Goal: Information Seeking & Learning: Learn about a topic

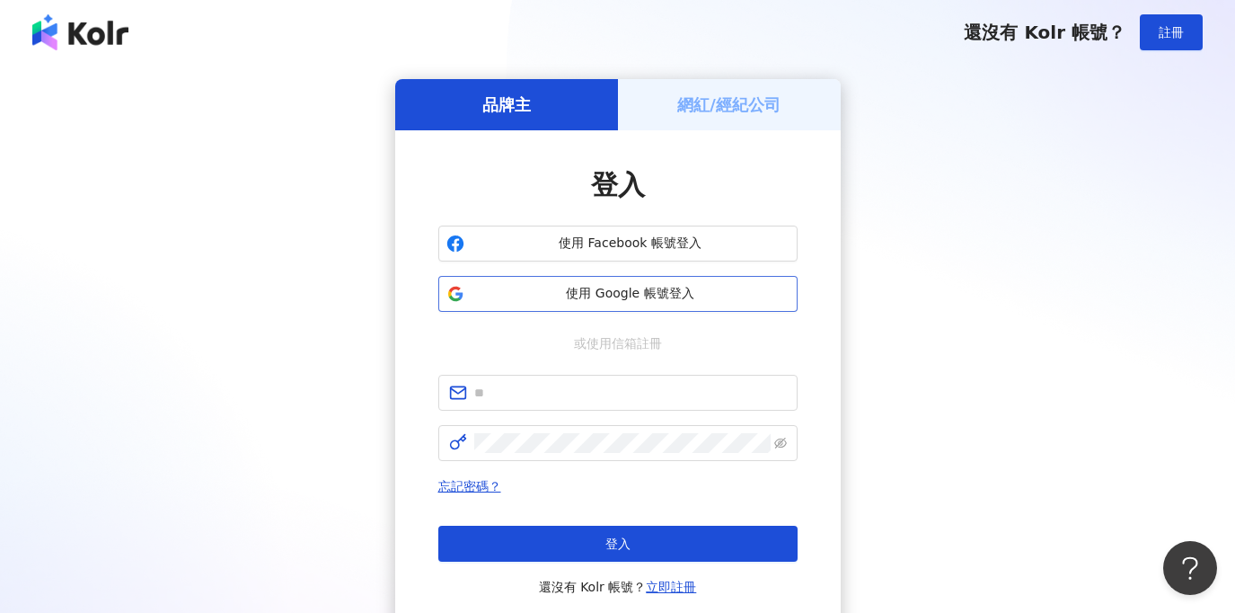
click at [590, 300] on span "使用 Google 帳號登入" at bounding box center [631, 294] width 318 height 18
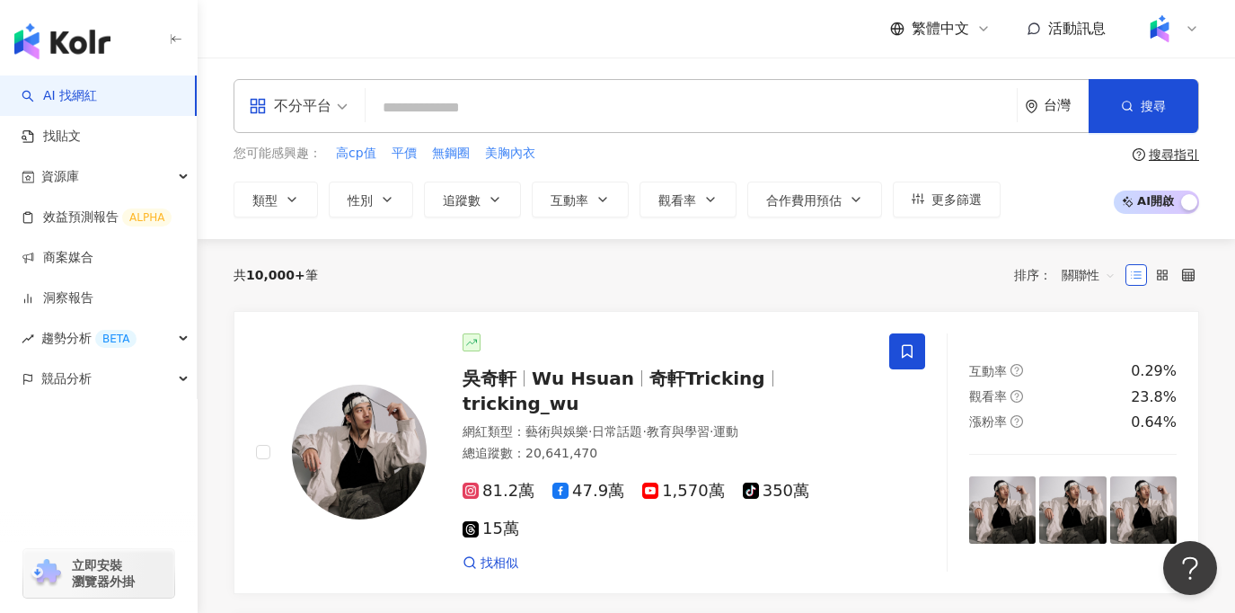
click at [485, 287] on div "共 10,000+ 筆 排序： 關聯性" at bounding box center [716, 274] width 965 height 29
click at [452, 108] on input "search" at bounding box center [691, 108] width 637 height 34
drag, startPoint x: 189, startPoint y: 64, endPoint x: 267, endPoint y: 272, distance: 222.2
click at [434, 117] on input "search" at bounding box center [691, 108] width 637 height 34
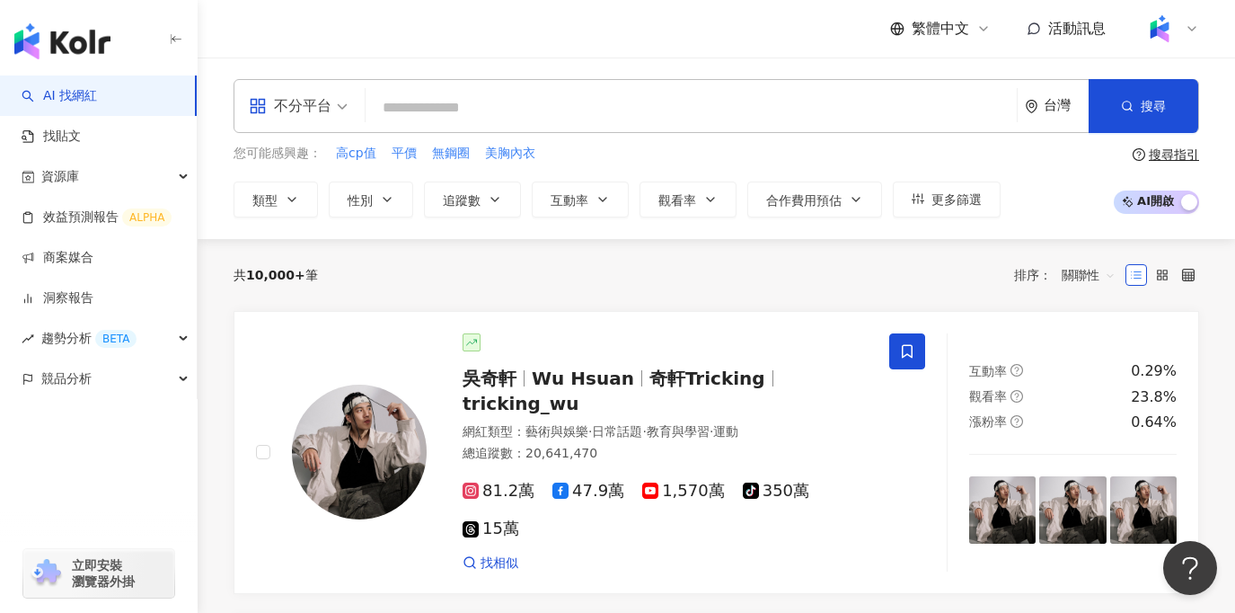
click at [434, 117] on input "search" at bounding box center [691, 108] width 637 height 34
type input "*"
type input "**"
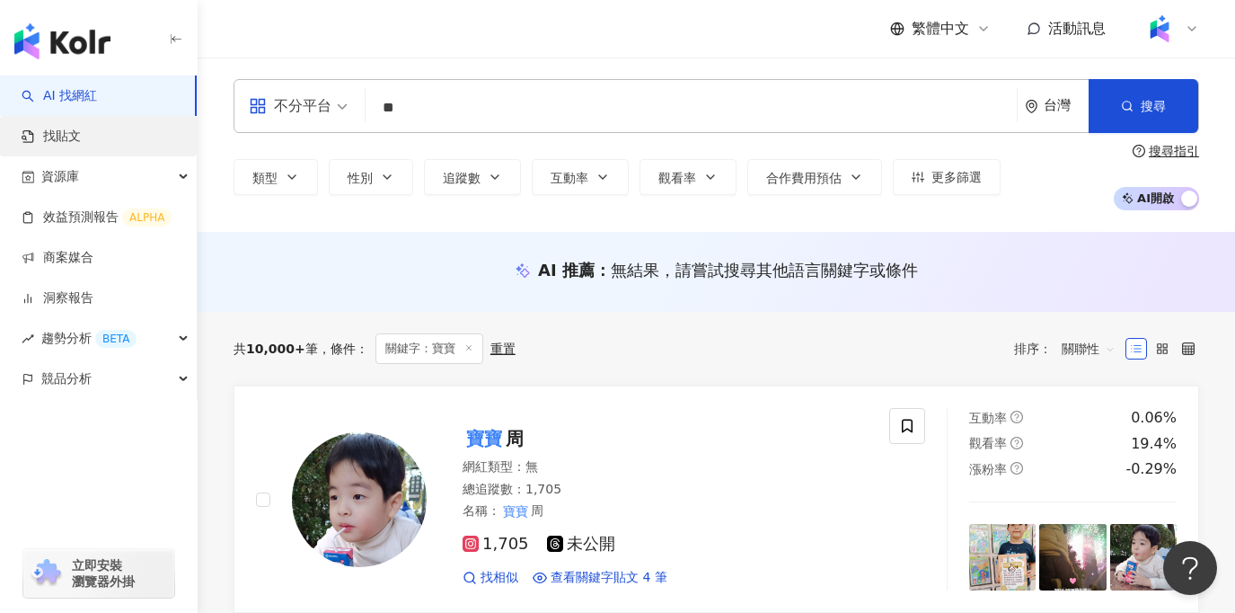
click at [81, 138] on link "找貼文" at bounding box center [51, 137] width 59 height 18
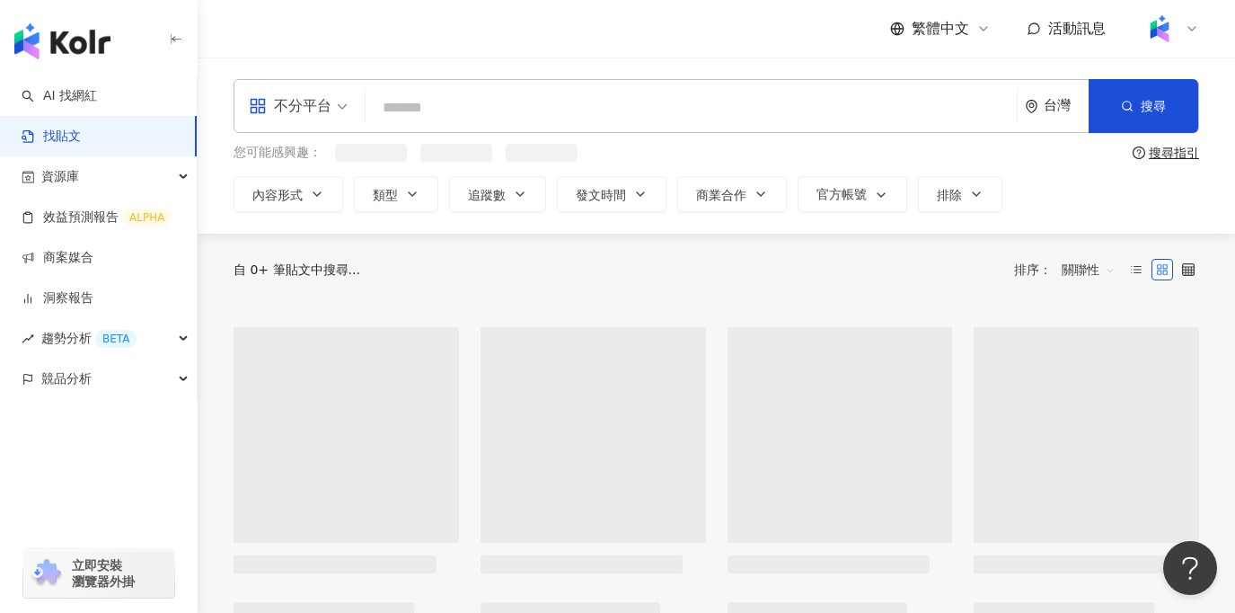
click at [572, 119] on input "search" at bounding box center [691, 107] width 637 height 39
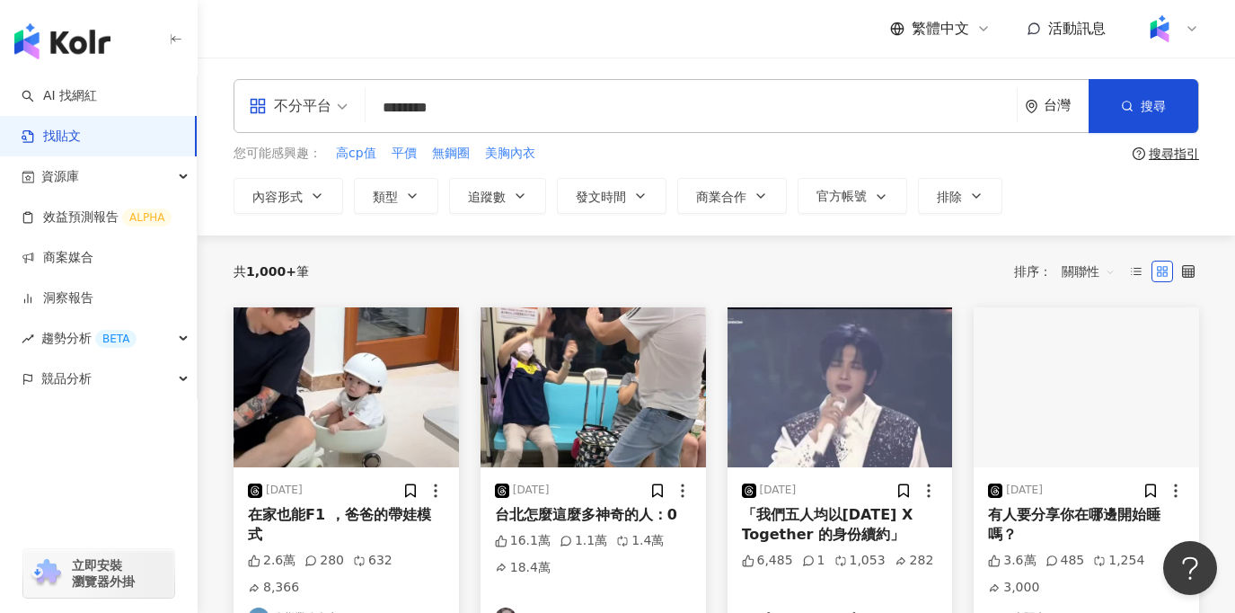
type input "********"
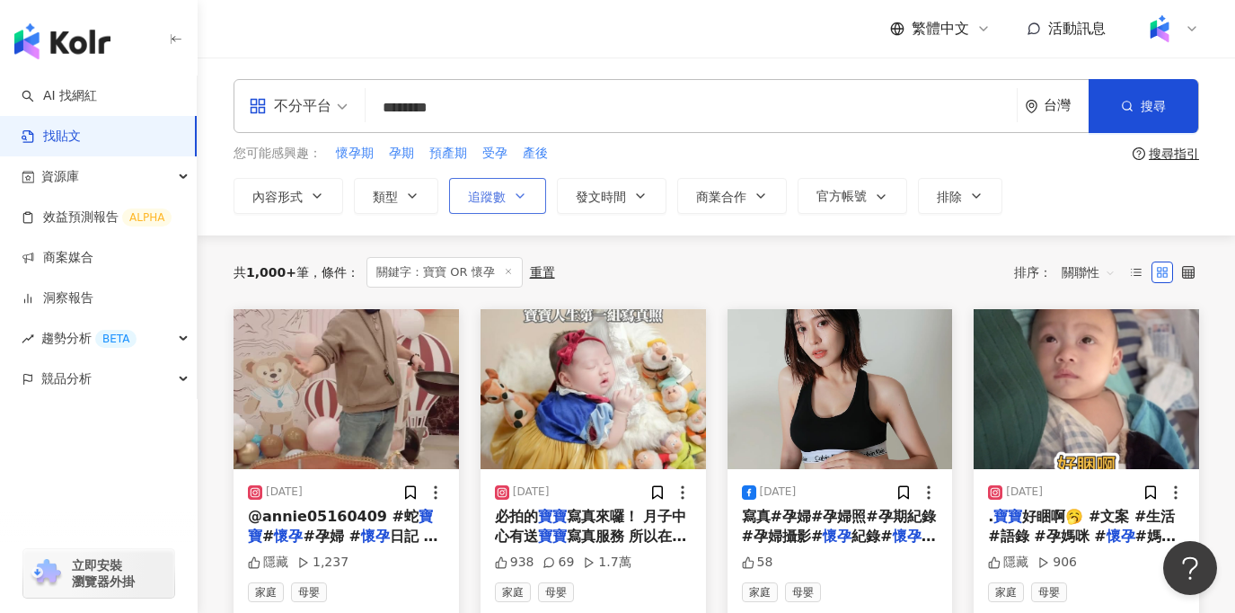
click at [508, 207] on button "追蹤數" at bounding box center [497, 196] width 97 height 36
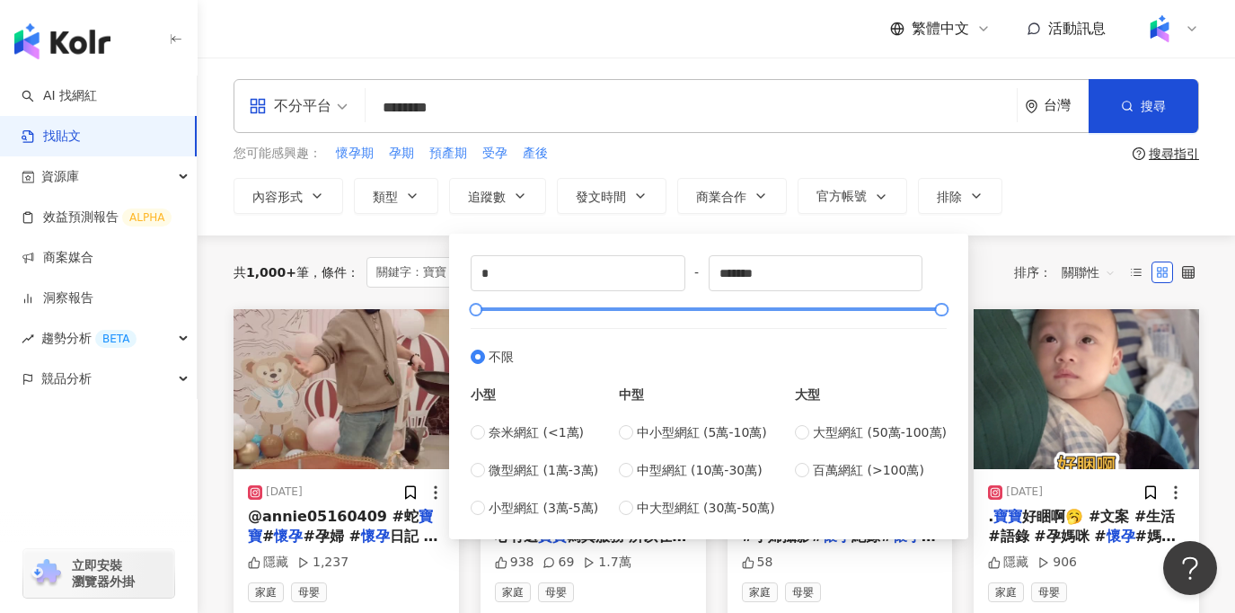
type input "******"
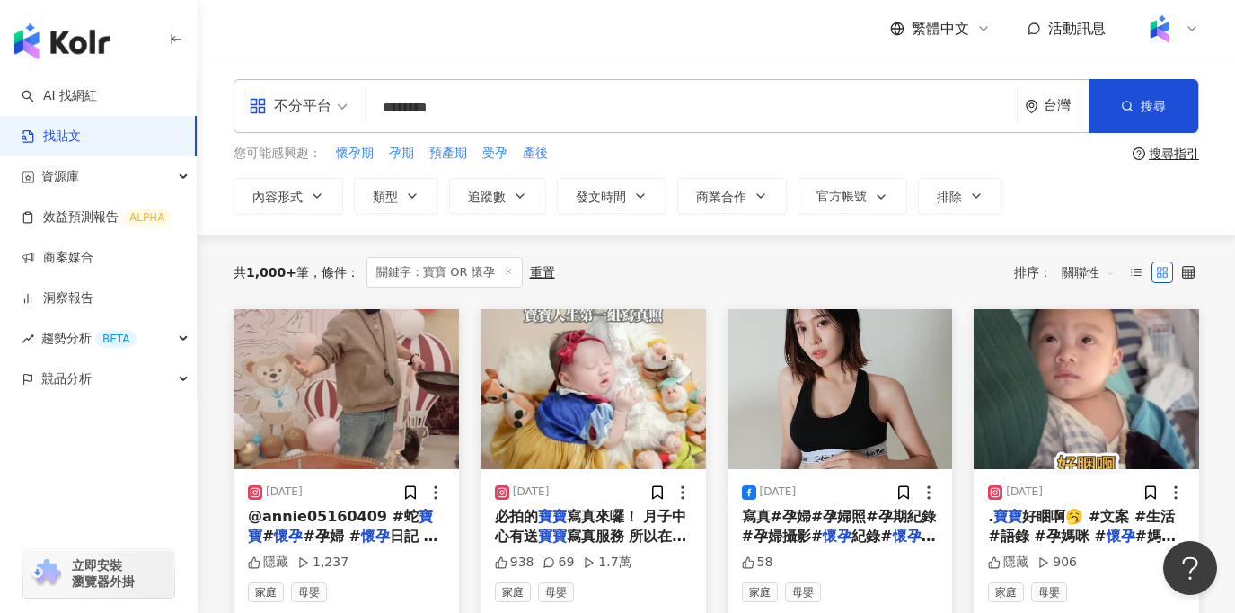
click at [1051, 211] on div "內容形式 類型 追蹤數 發文時間 商業合作 官方帳號 排除 ****** - ****** 不限 小型 奈米網紅 (<1萬) 微型網紅 (1萬-3萬) 小型網…" at bounding box center [716, 196] width 965 height 36
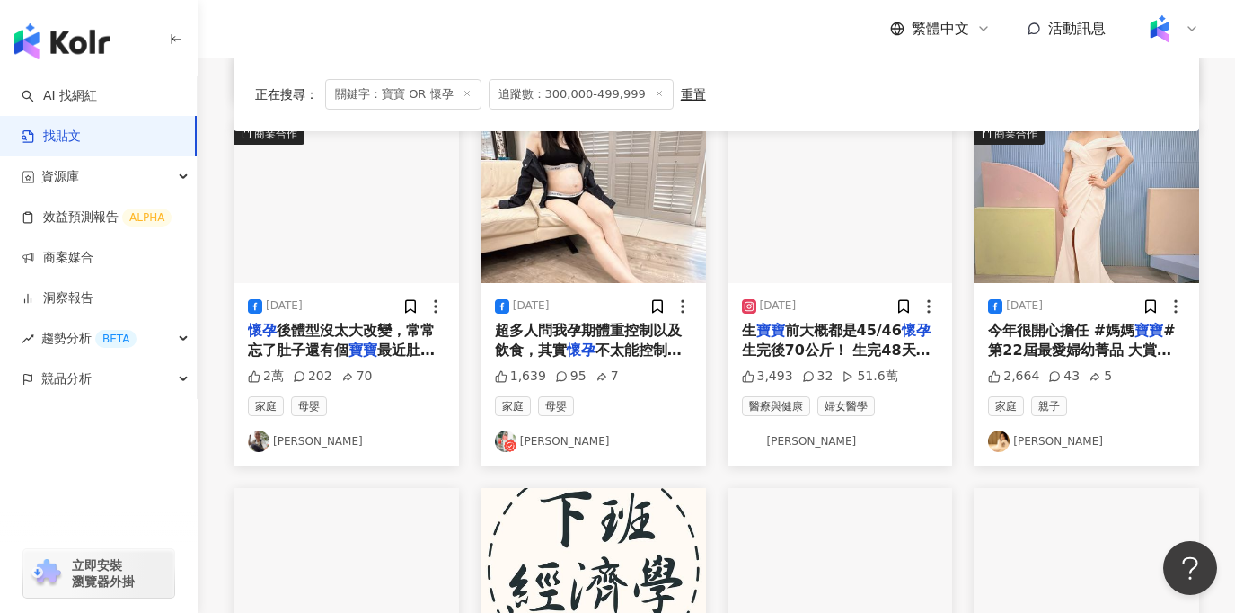
scroll to position [560, 0]
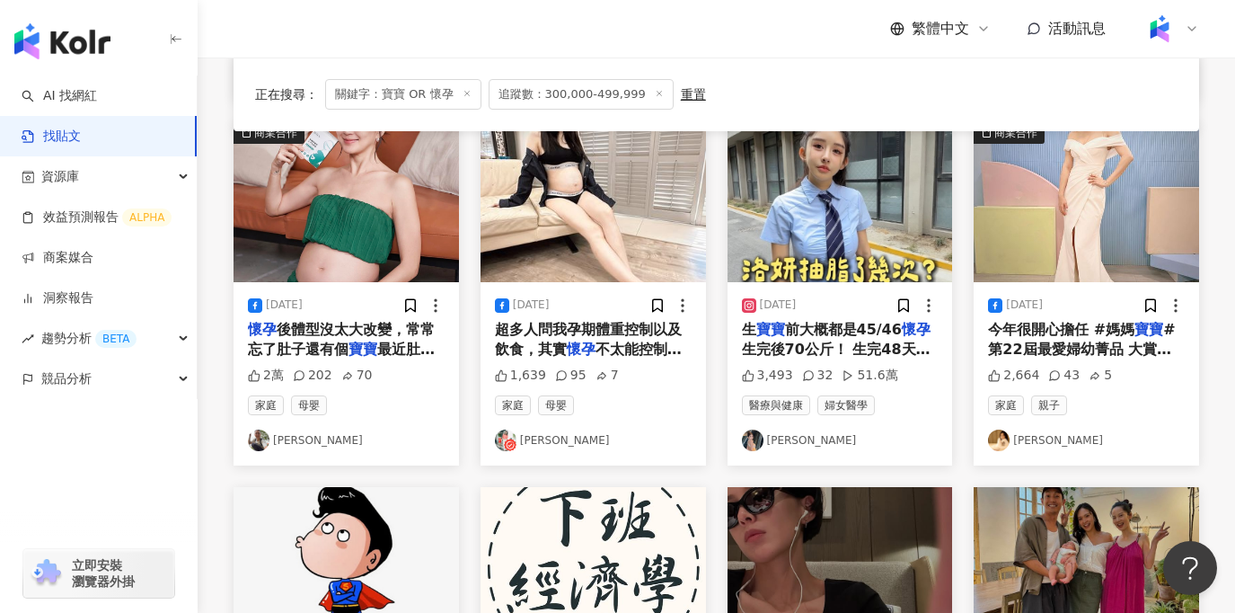
click at [319, 252] on img at bounding box center [346, 202] width 225 height 160
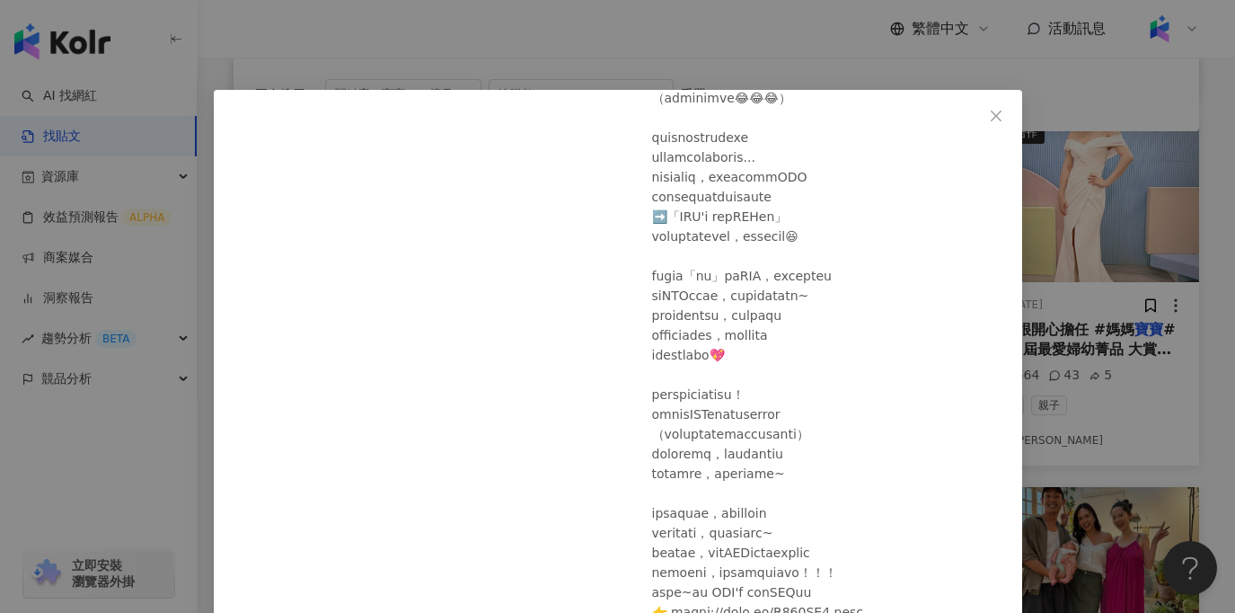
scroll to position [109, 0]
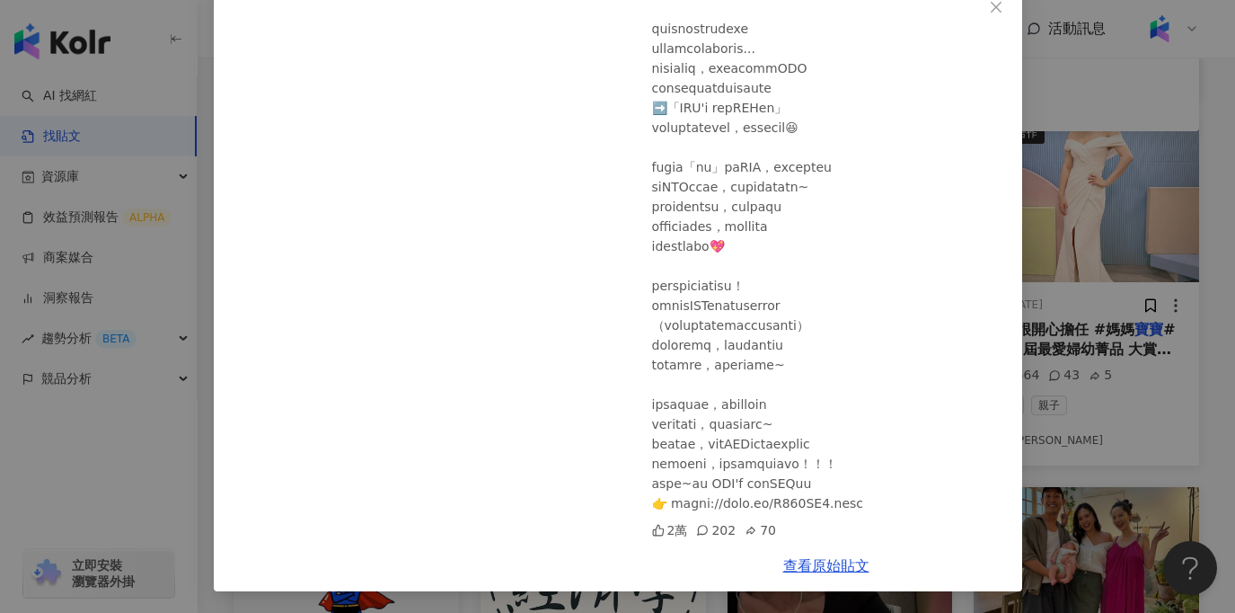
click at [1167, 371] on div "洪小鈴 2025/2/4 2萬 202 70 查看原始貼文" at bounding box center [617, 306] width 1235 height 613
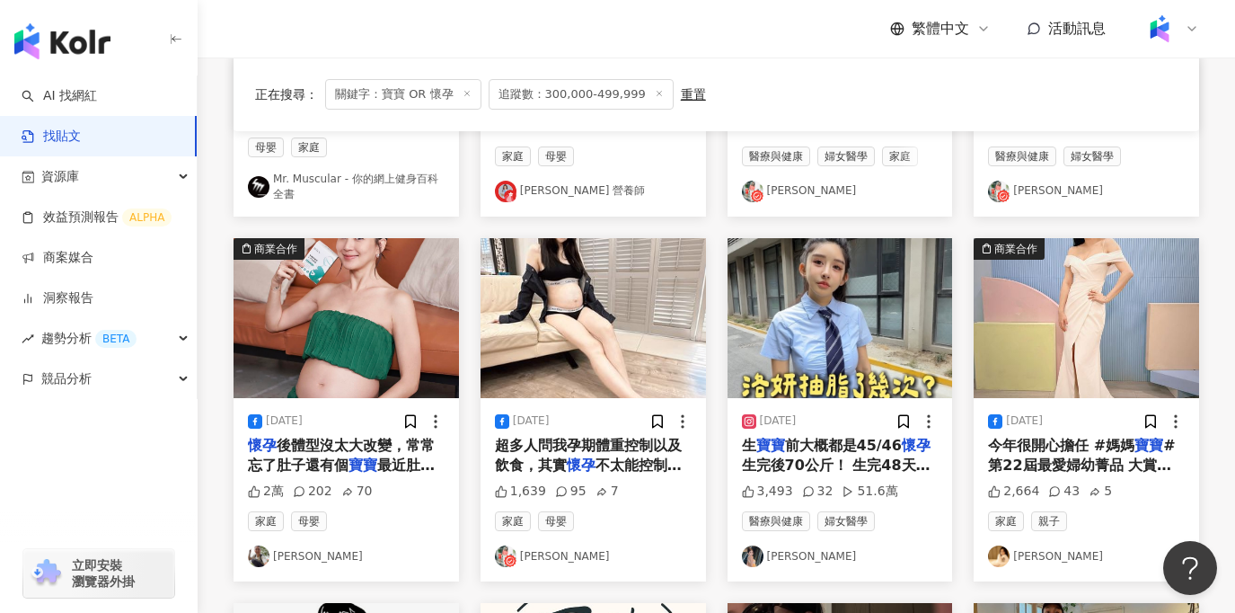
scroll to position [452, 0]
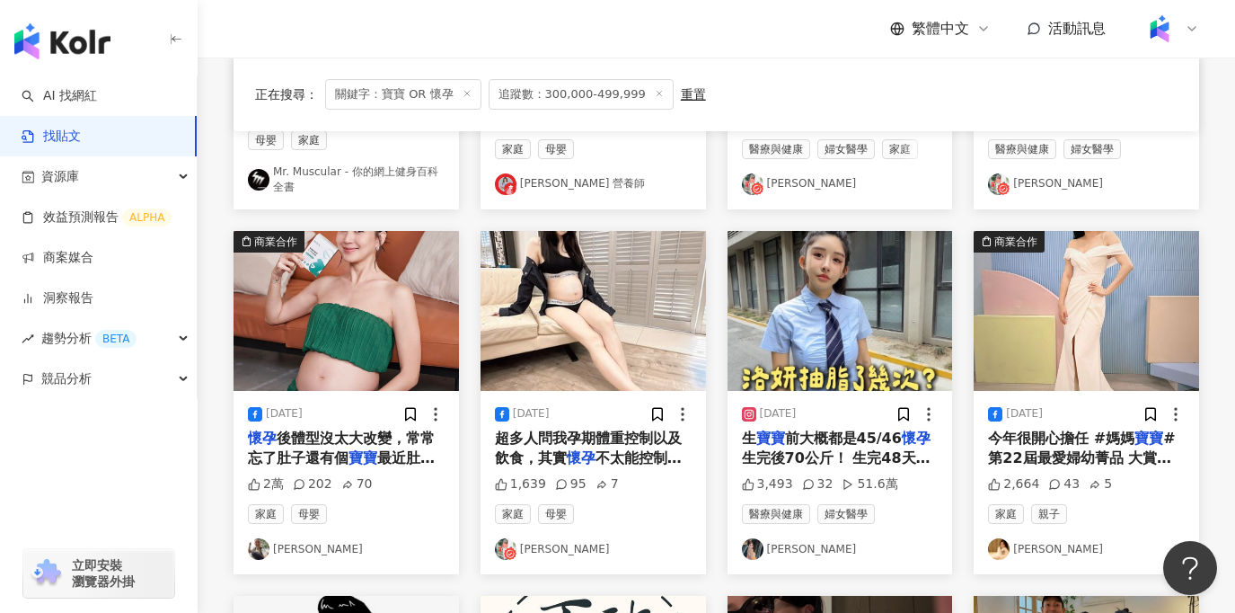
click at [1014, 545] on link "[PERSON_NAME]" at bounding box center [1086, 549] width 197 height 22
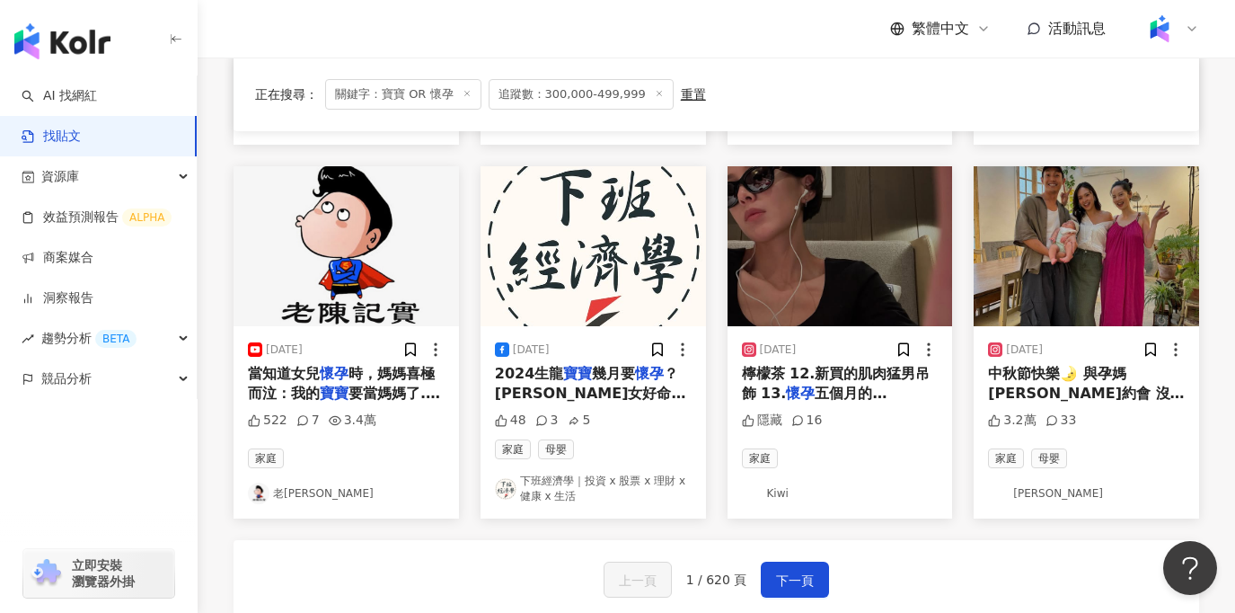
scroll to position [860, 0]
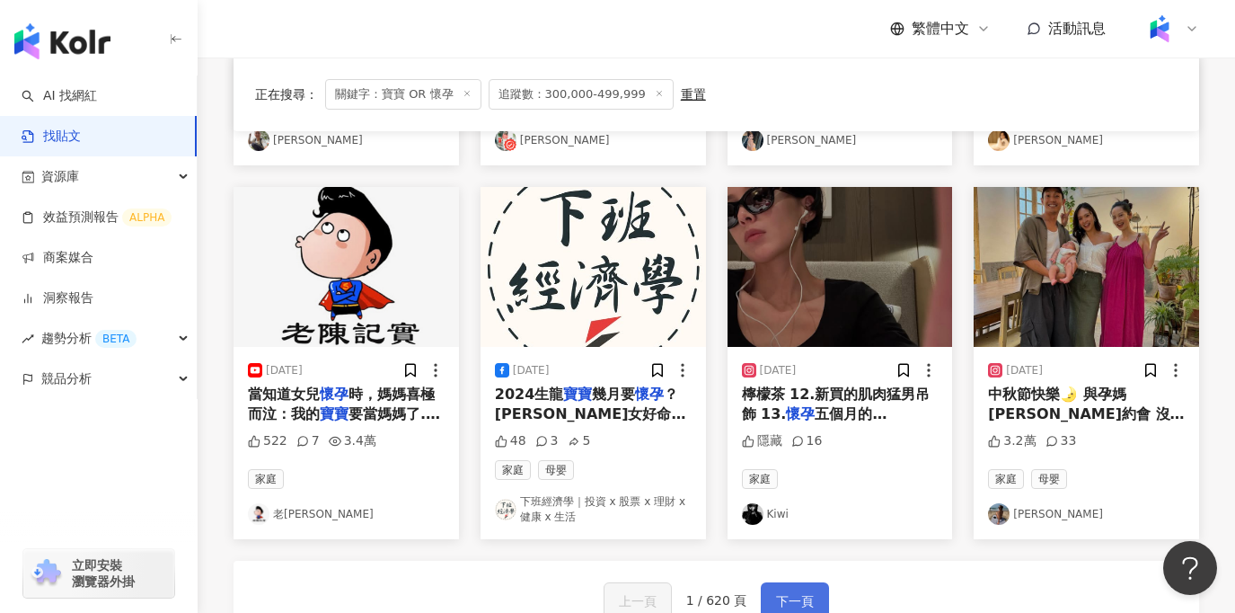
click at [785, 597] on span "下一頁" at bounding box center [795, 601] width 38 height 22
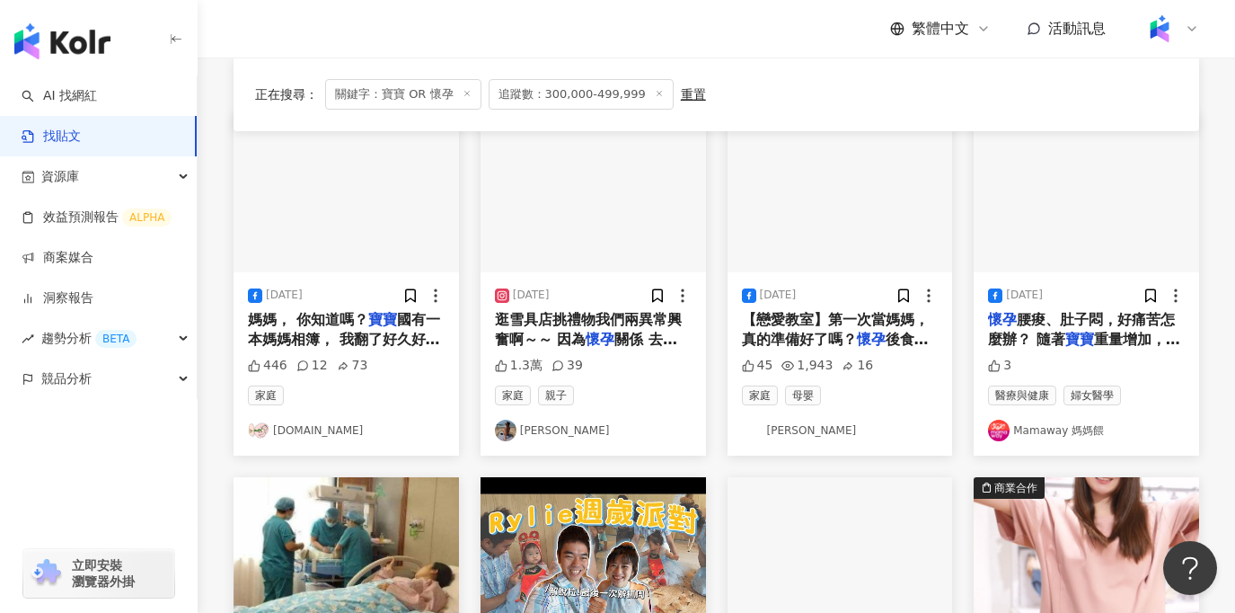
scroll to position [195, 0]
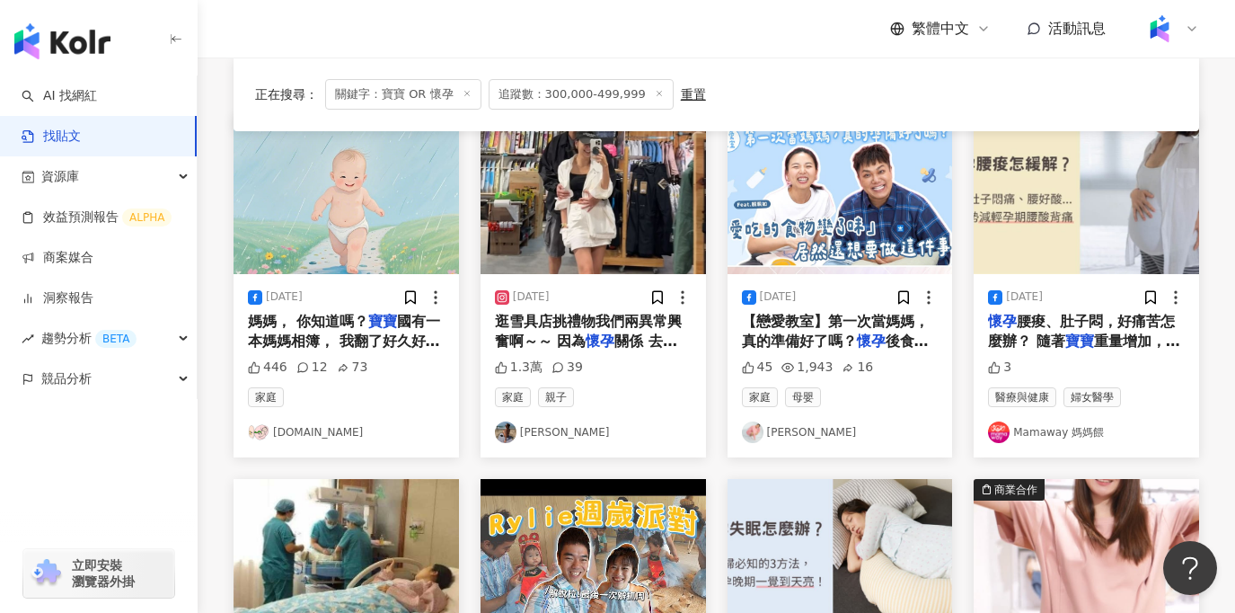
click at [869, 332] on div "【戀愛教室】第一次當媽媽，真的準備好了嗎？ 懷孕 後食物味道居然都變了！feat.賴珮如� 【戀愛教室】第一次當媽媽，真的準備好了嗎？ 懷孕 後食物味道居然都…" at bounding box center [840, 332] width 197 height 40
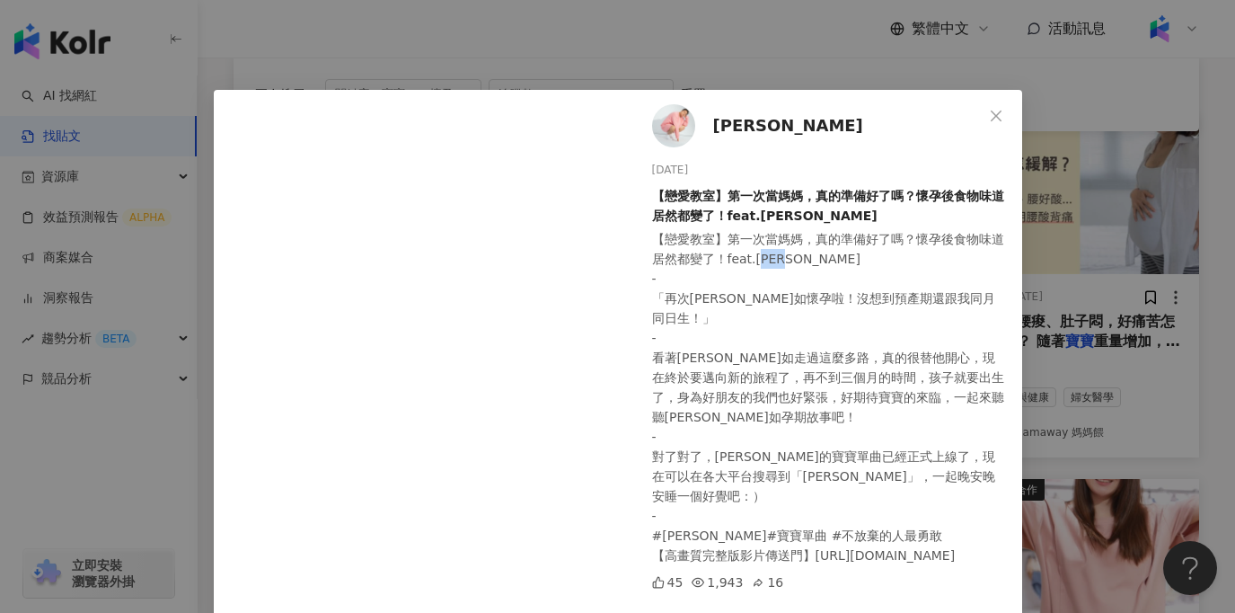
drag, startPoint x: 789, startPoint y: 258, endPoint x: 755, endPoint y: 263, distance: 33.7
click at [755, 263] on div "【戀愛教室】第一次當媽媽，真的準備好了嗎？懷孕後食物味道居然都變了！feat.賴珮如� - 「再次恭喜珮如懷孕啦！沒想到預產期還跟我同月同日生！」 - 看著珮…" at bounding box center [830, 397] width 356 height 336
copy div "賴珮如"
click at [1001, 123] on button "Close" at bounding box center [996, 116] width 36 height 36
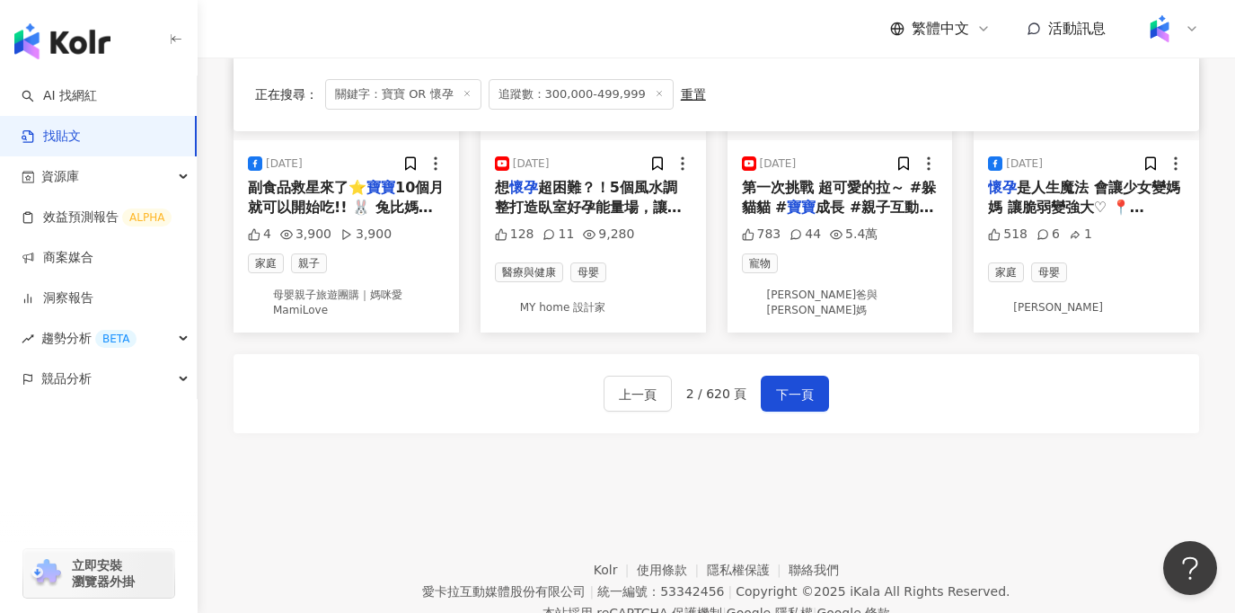
scroll to position [1071, 0]
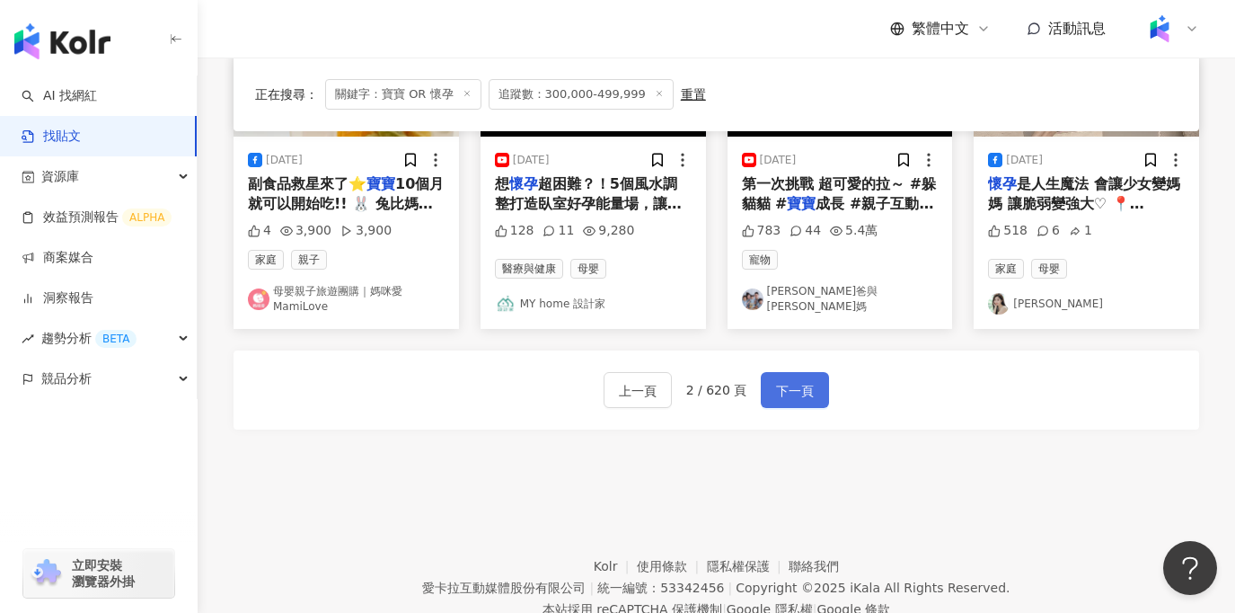
click at [802, 384] on span "下一頁" at bounding box center [795, 391] width 38 height 22
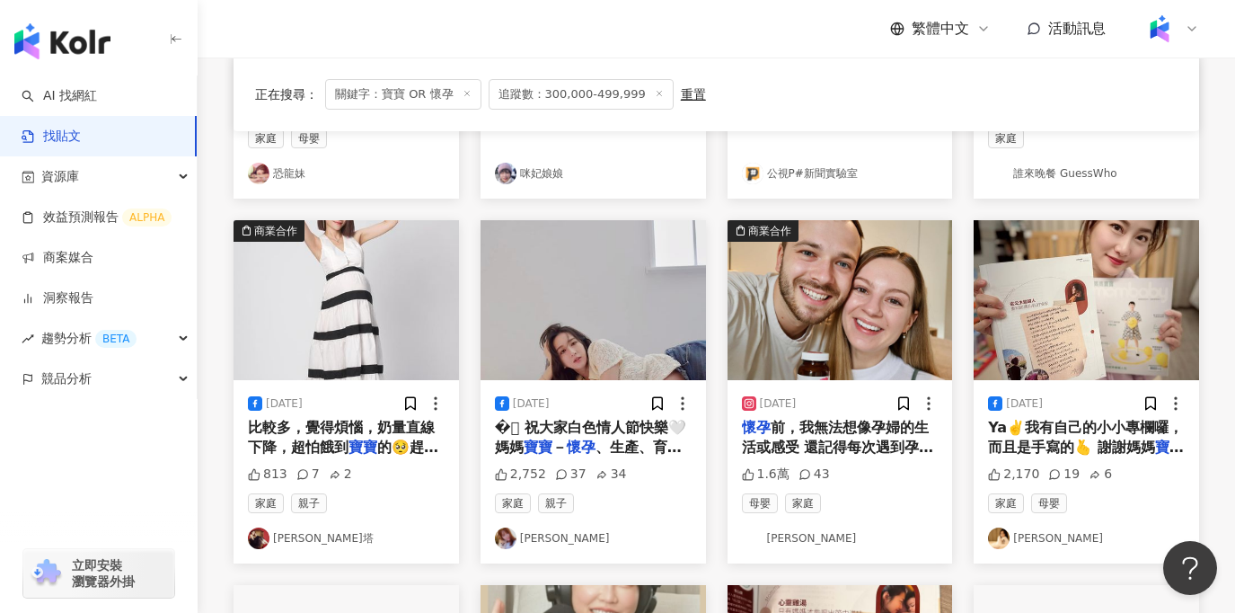
scroll to position [457, 0]
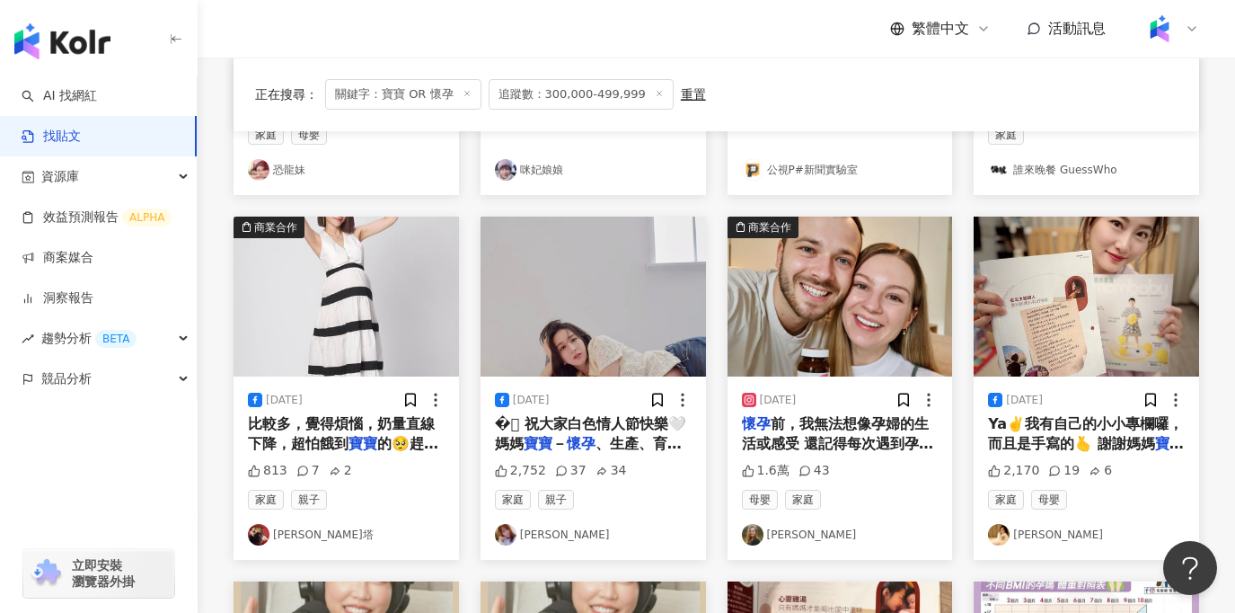
click at [570, 532] on link "黃暐婷 APPLE" at bounding box center [593, 535] width 197 height 22
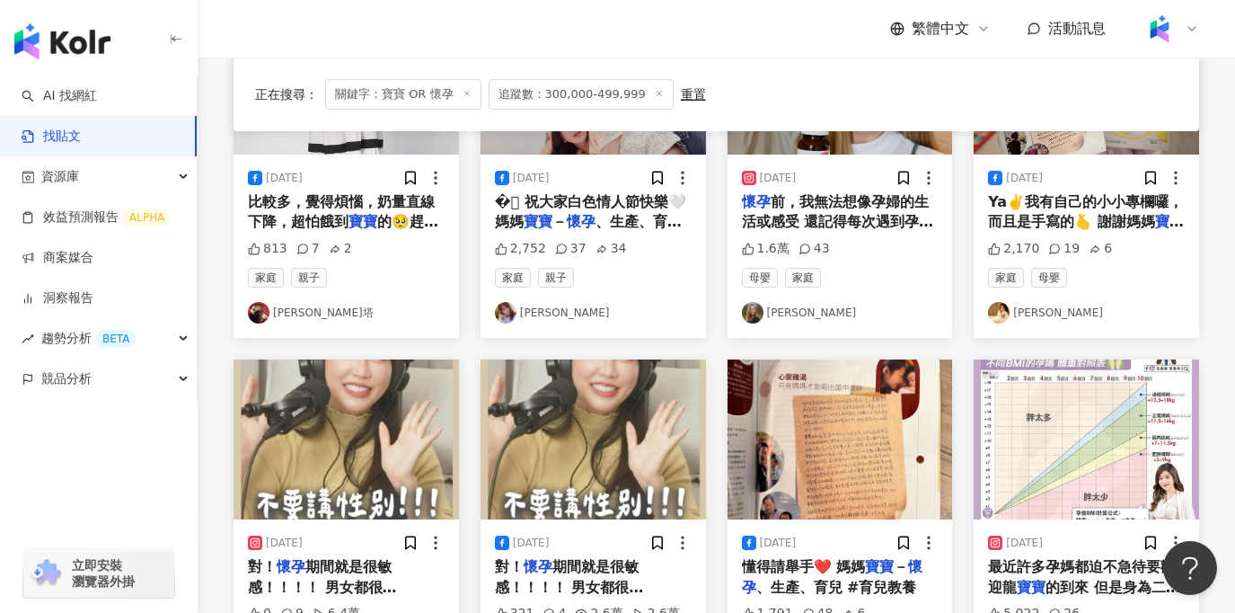
scroll to position [661, 0]
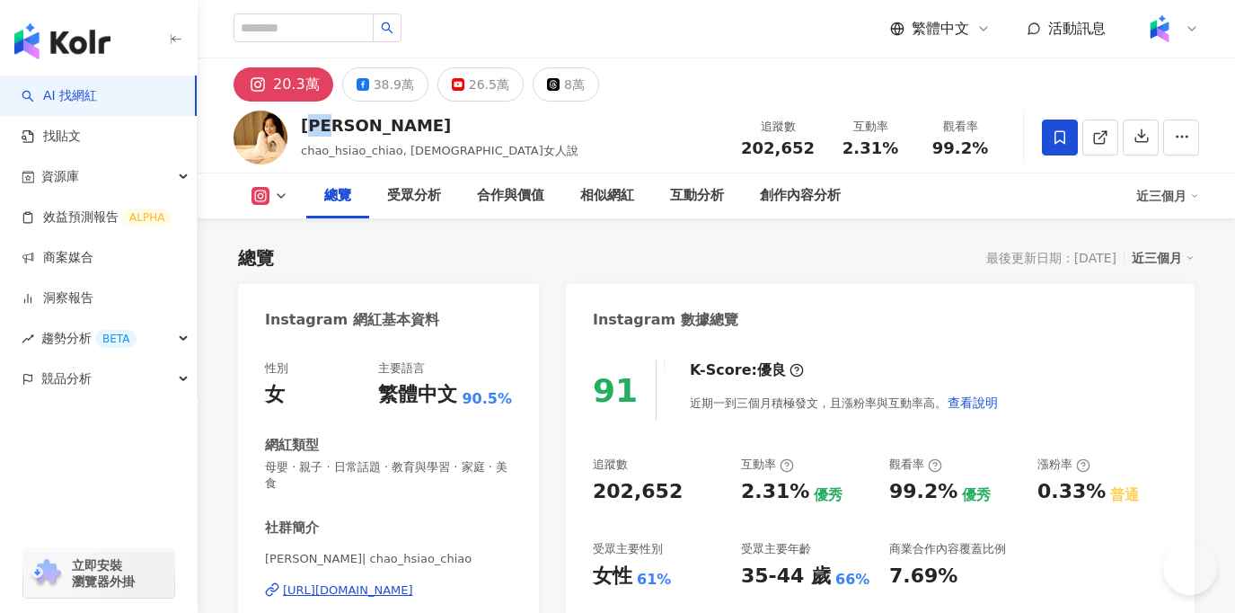
drag, startPoint x: 369, startPoint y: 124, endPoint x: 307, endPoint y: 124, distance: 62.0
click at [307, 124] on div "[PERSON_NAME]" at bounding box center [440, 125] width 278 height 22
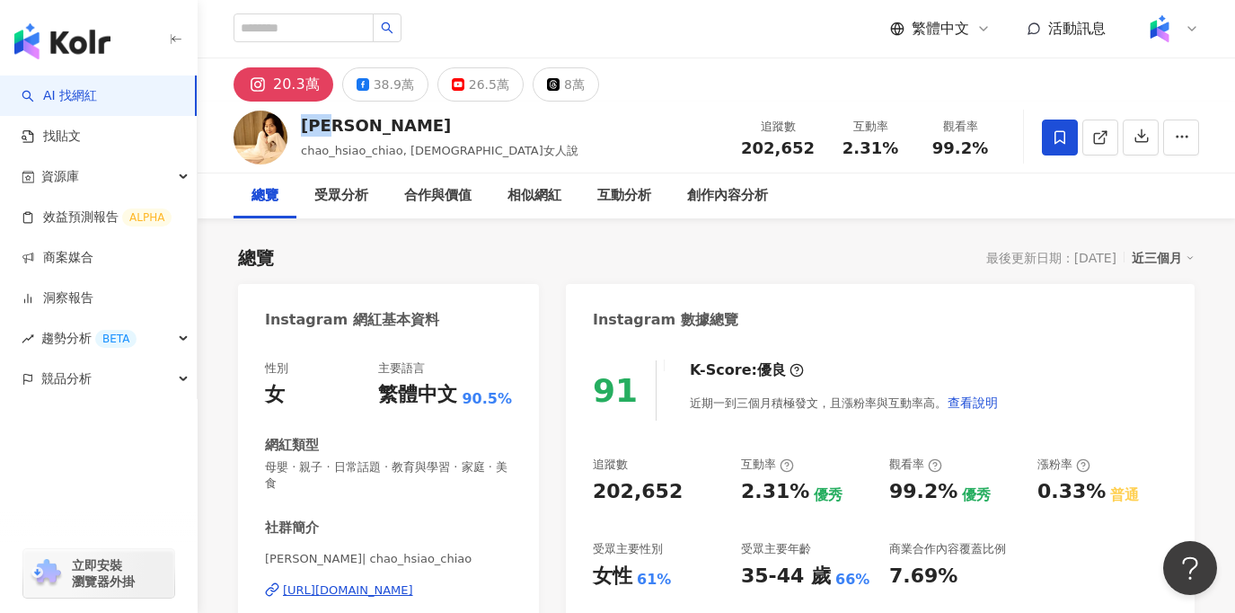
copy div "[PERSON_NAME]"
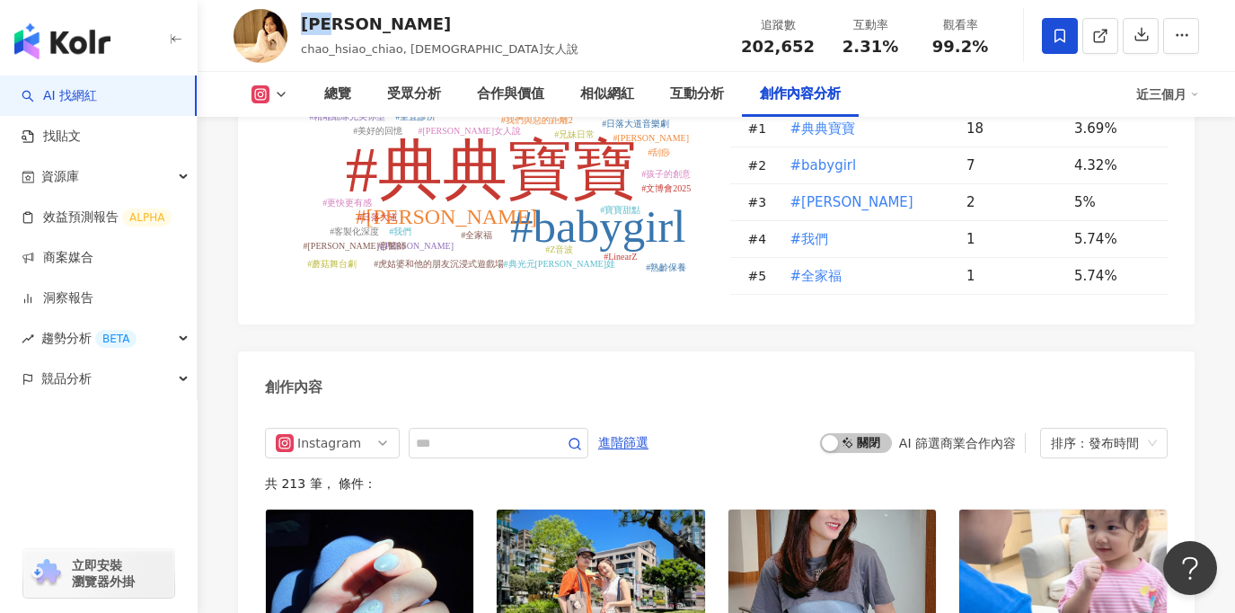
scroll to position [5386, 0]
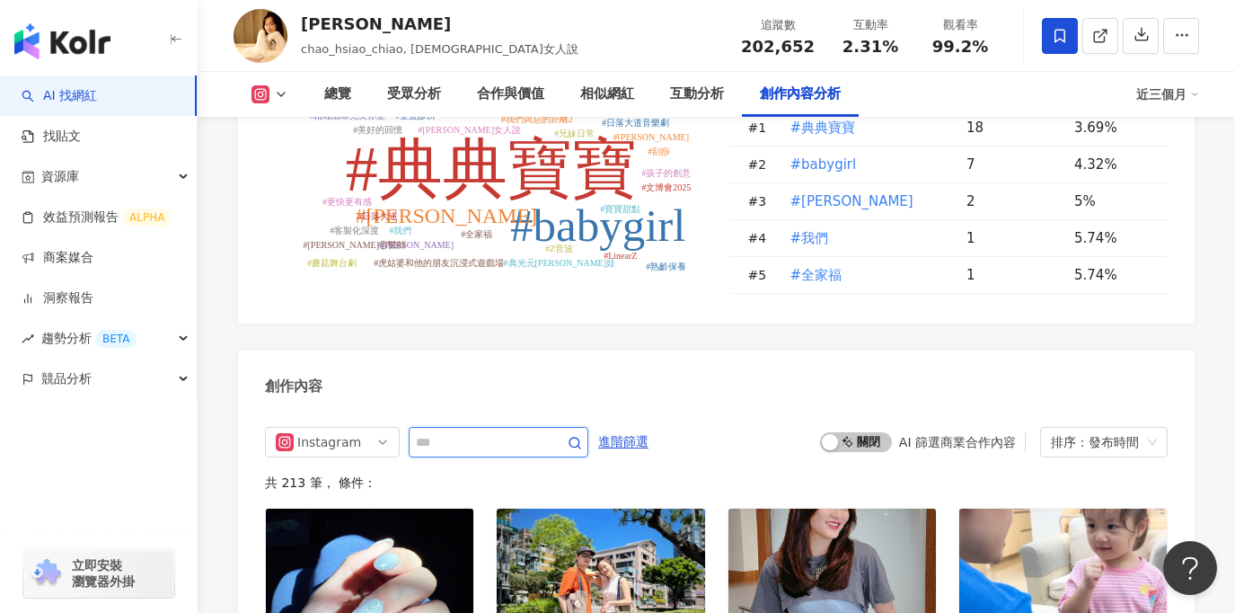
click at [494, 431] on input "text" at bounding box center [479, 442] width 126 height 22
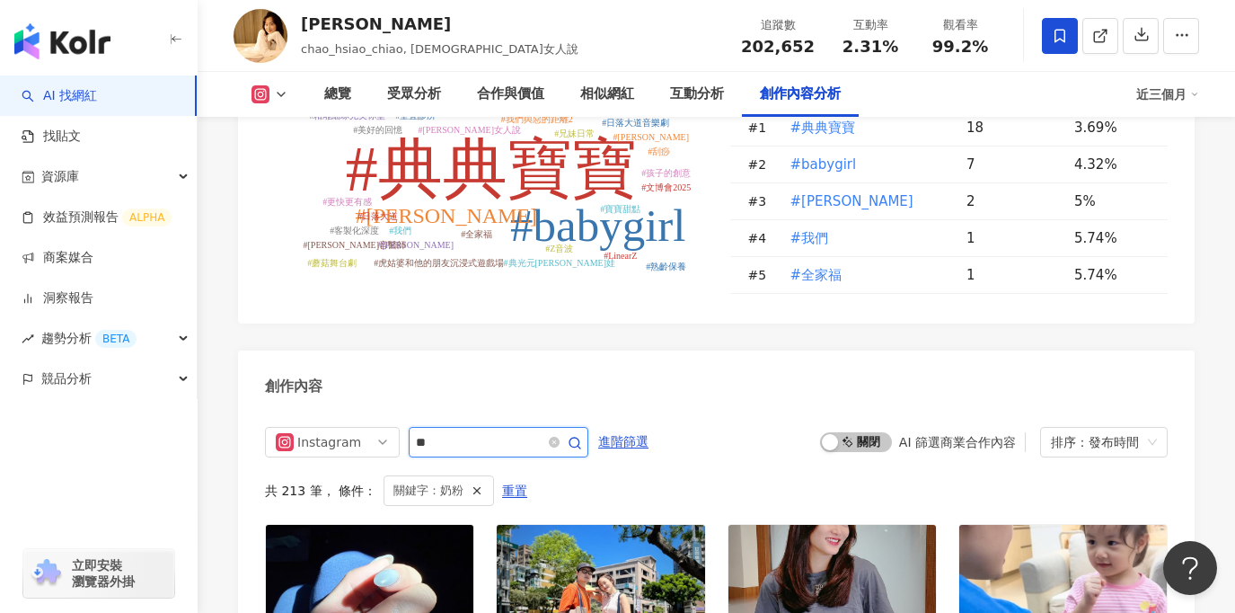
scroll to position [5483, 0]
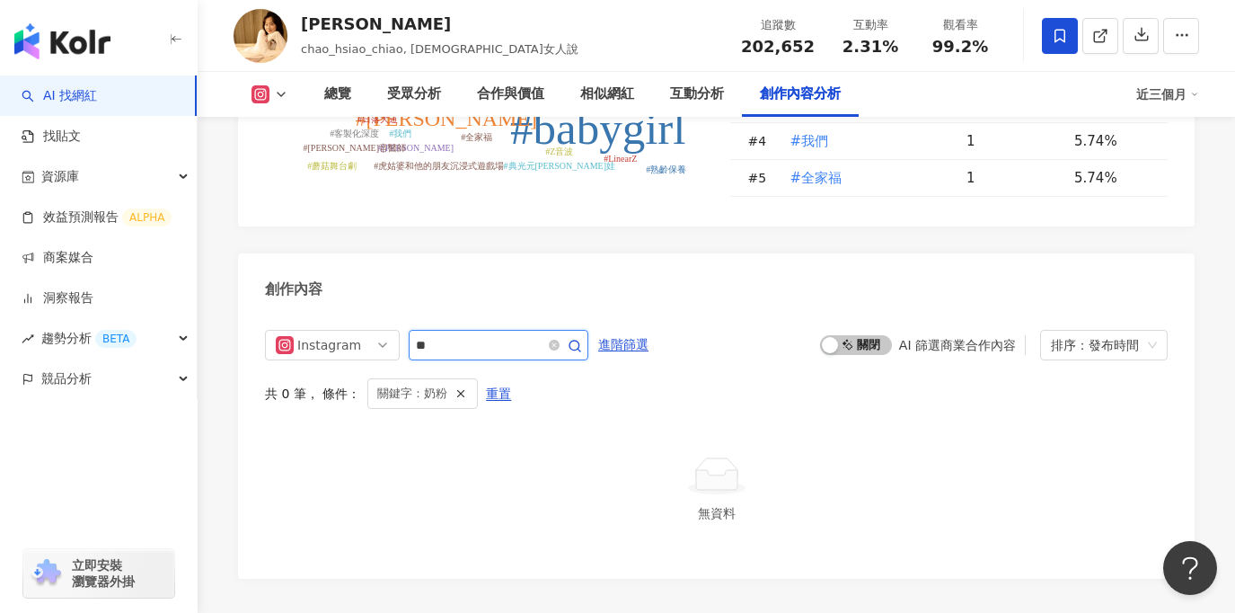
click at [474, 334] on input "**" at bounding box center [479, 345] width 126 height 22
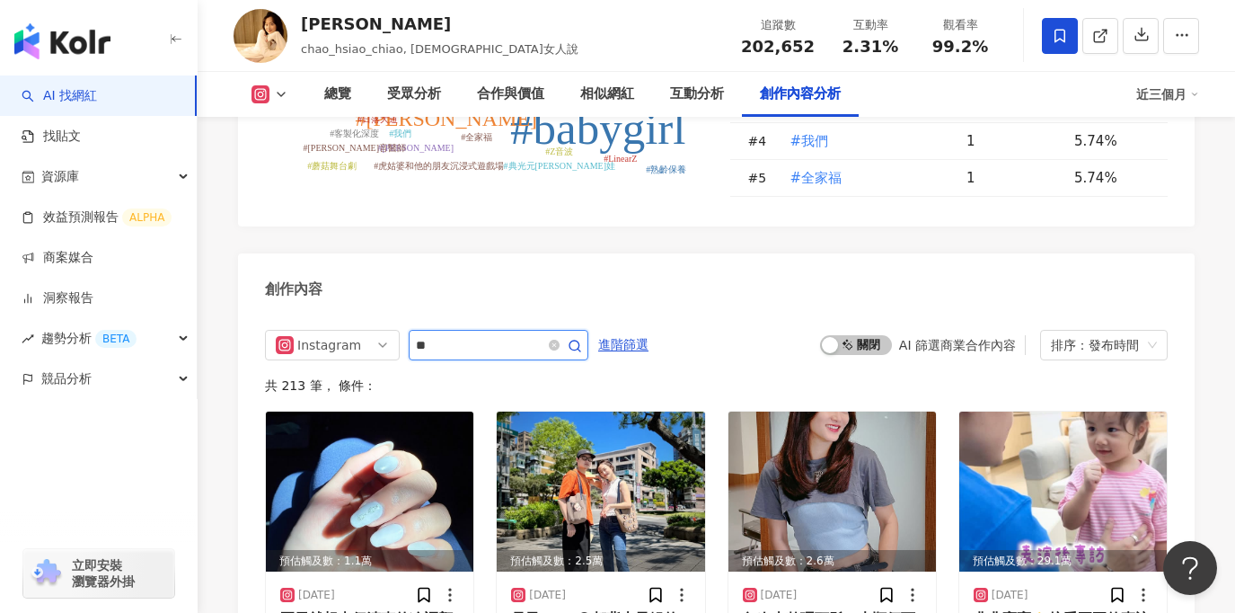
type input "*"
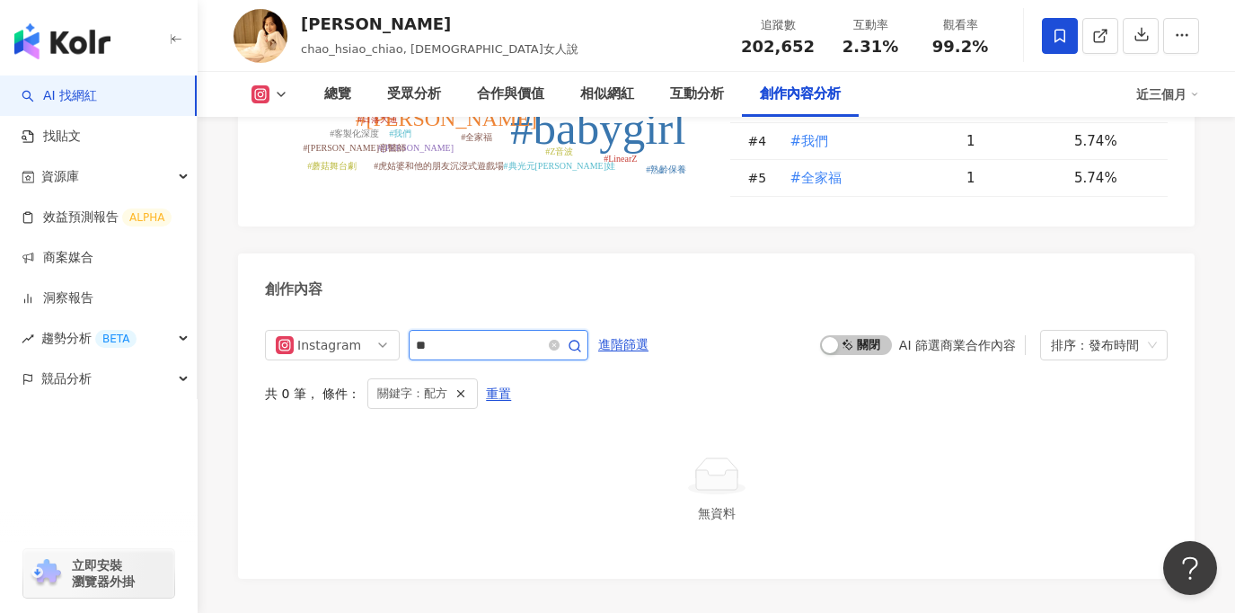
click at [487, 334] on input "**" at bounding box center [479, 345] width 126 height 22
type input "*"
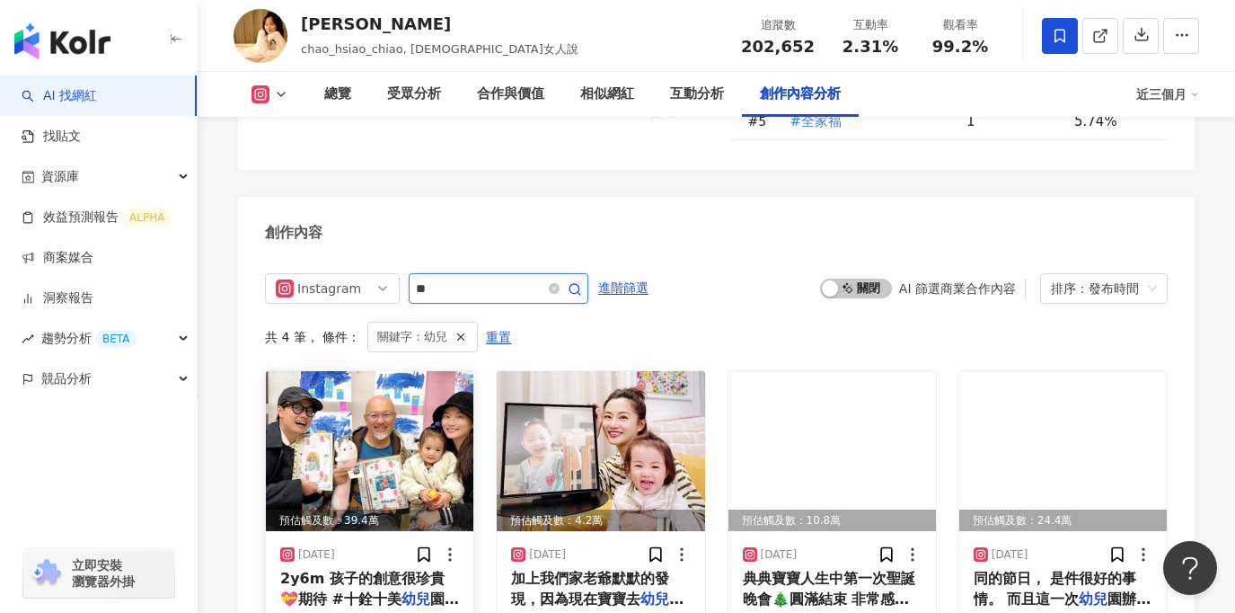
scroll to position [5531, 0]
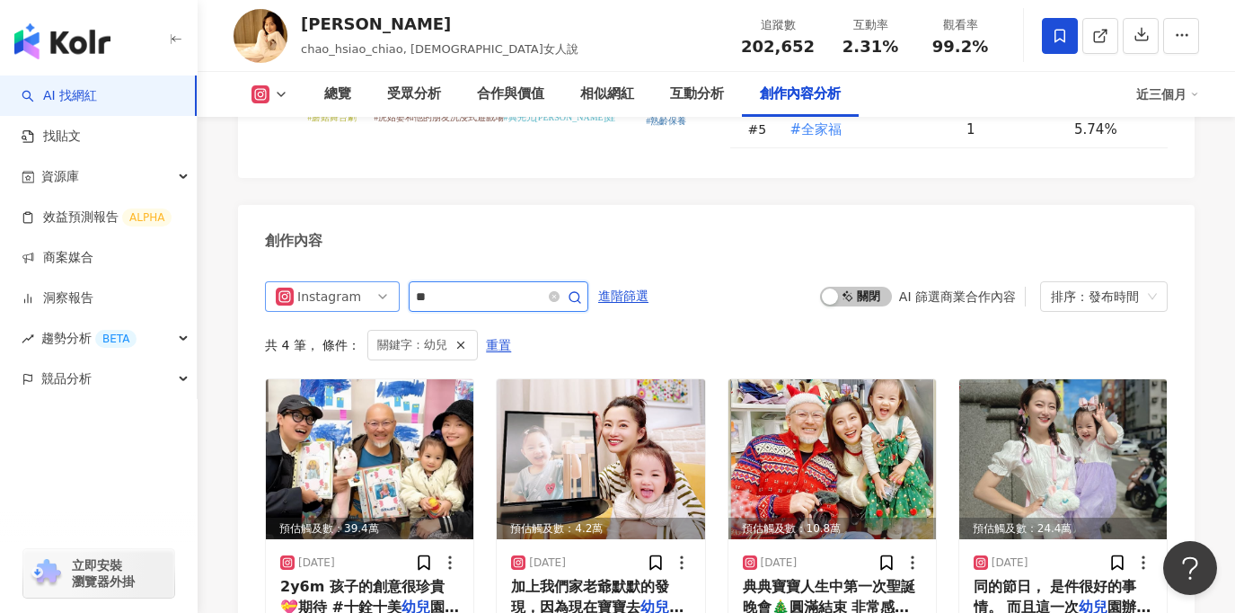
click at [360, 282] on span "Instagram" at bounding box center [332, 296] width 113 height 29
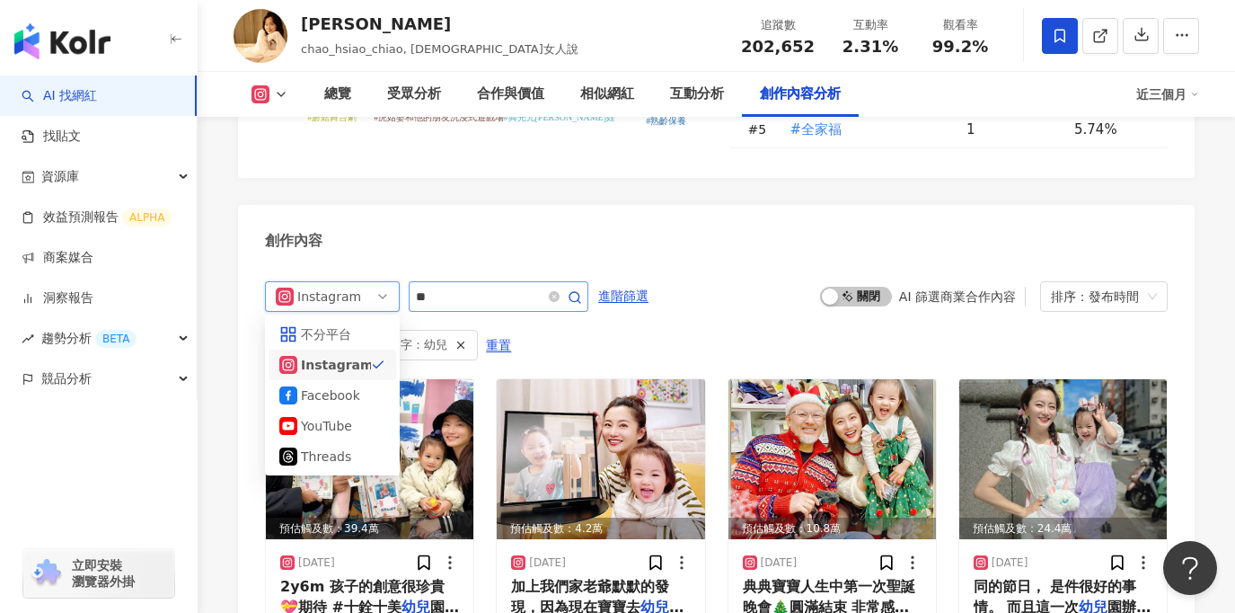
click at [466, 281] on span "**" at bounding box center [499, 296] width 180 height 31
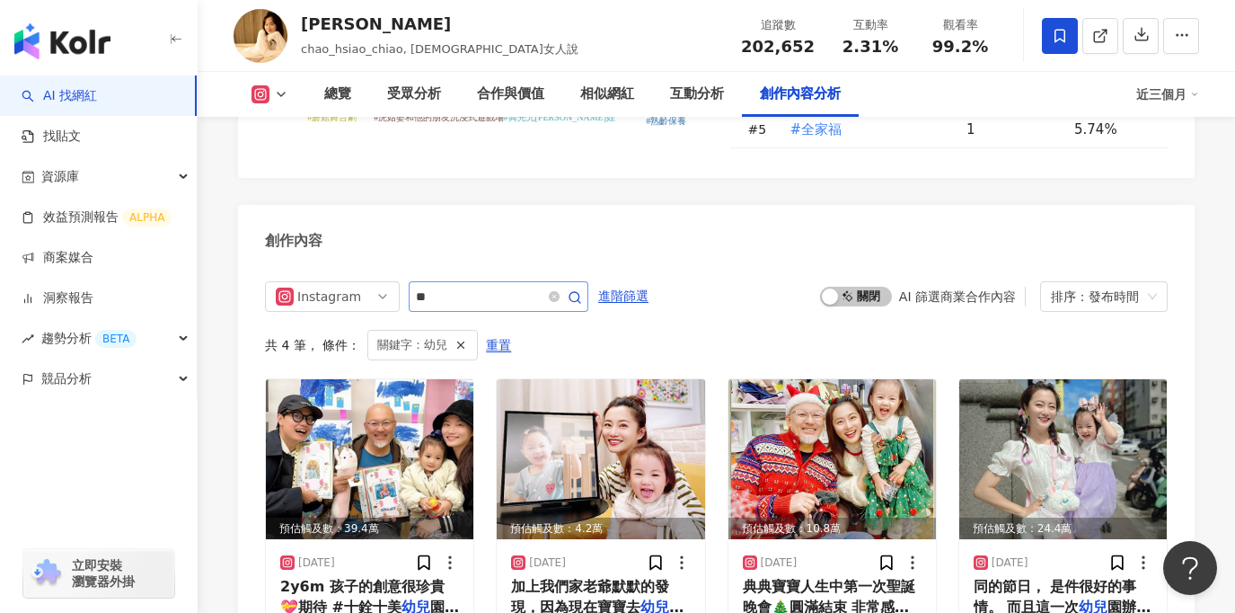
click at [482, 281] on span "**" at bounding box center [499, 296] width 180 height 31
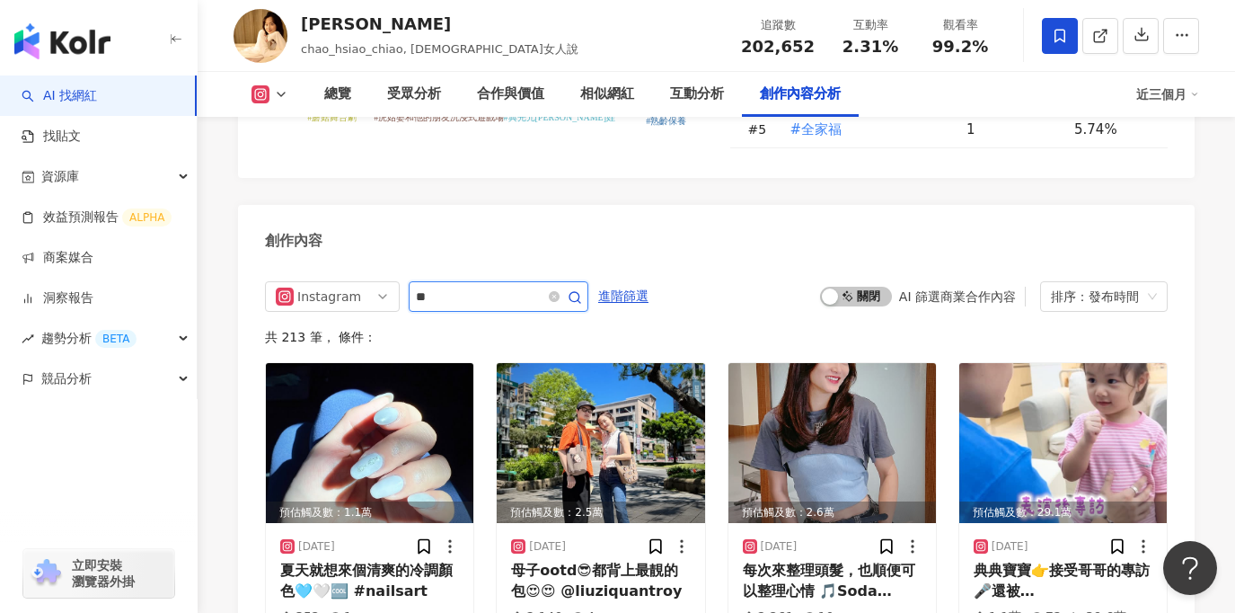
scroll to position [5483, 0]
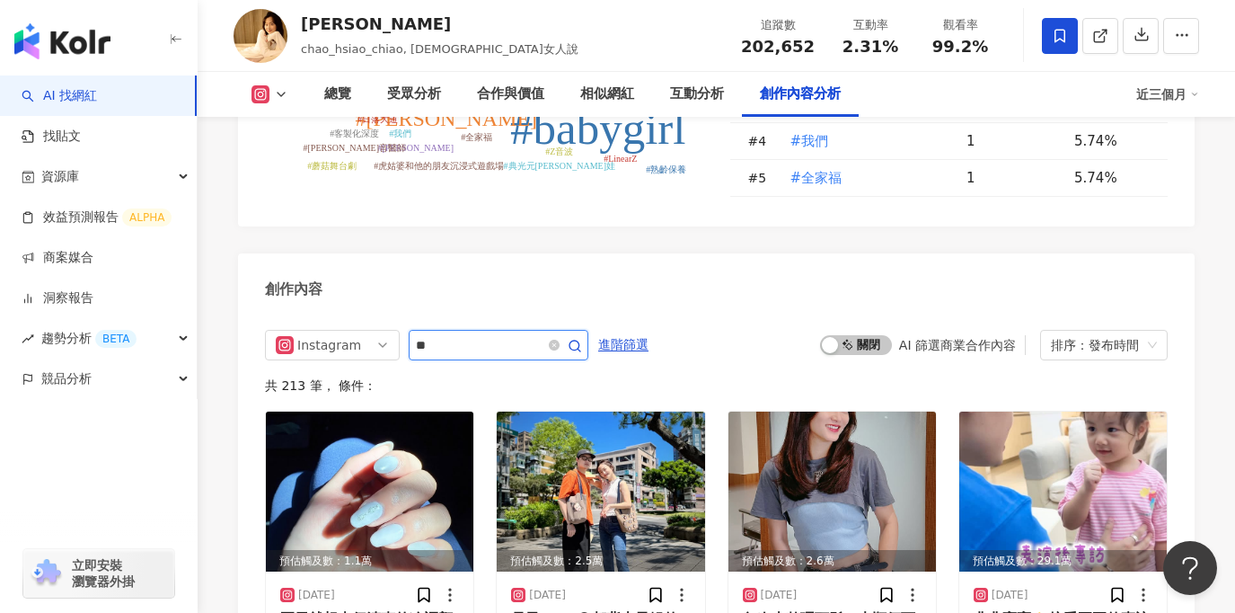
type input "*"
type input "**"
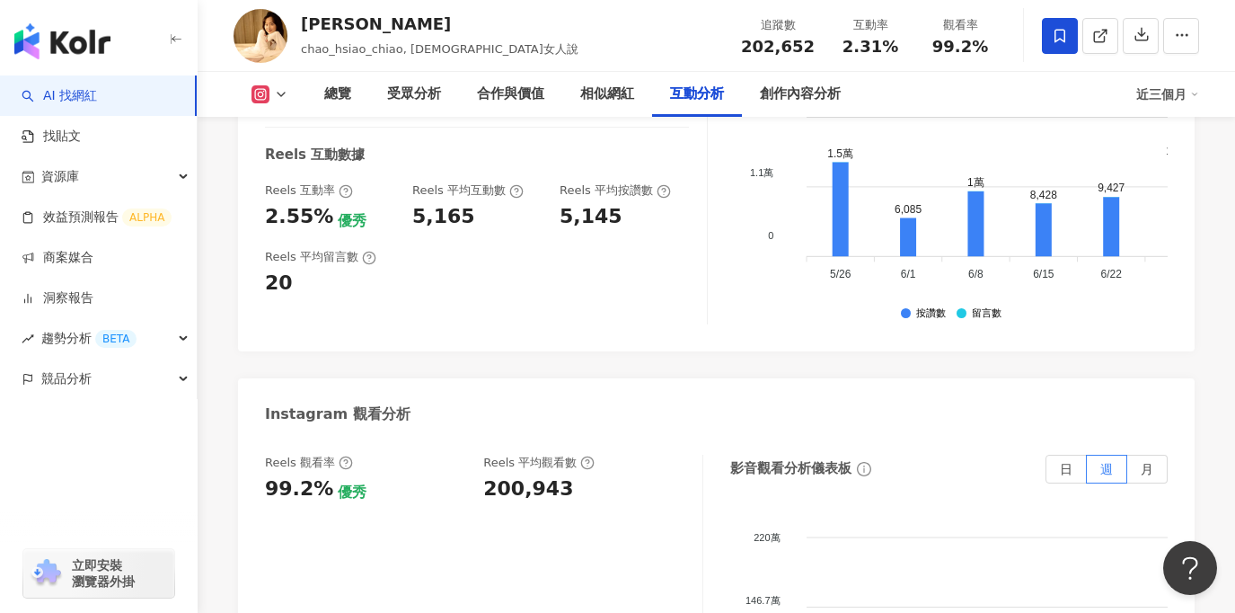
scroll to position [3914, 0]
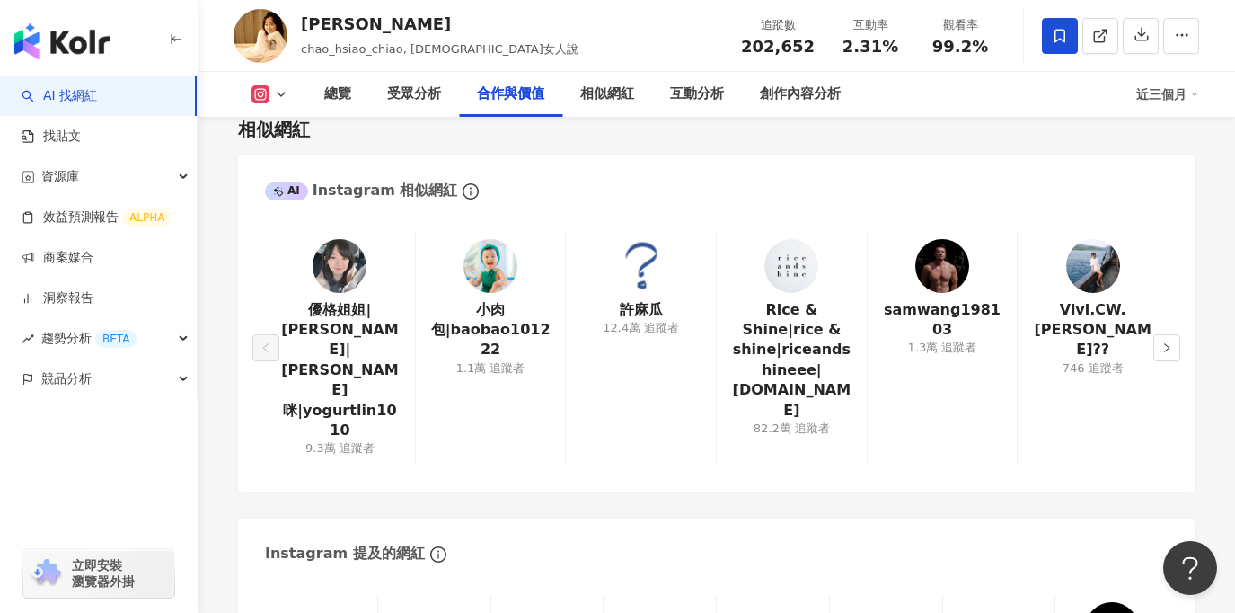
scroll to position [2172, 0]
